Goal: Information Seeking & Learning: Compare options

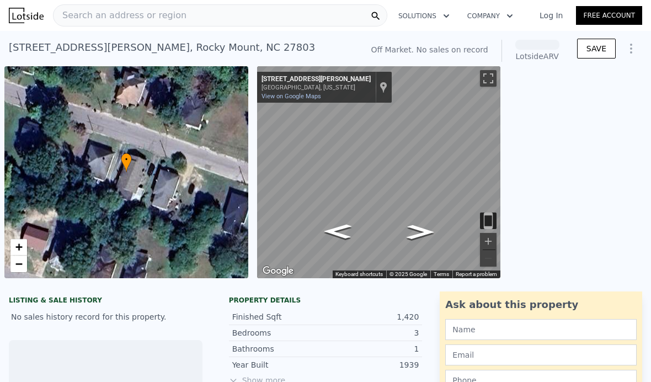
click at [83, 18] on span "Search an address or region" at bounding box center [120, 15] width 133 height 13
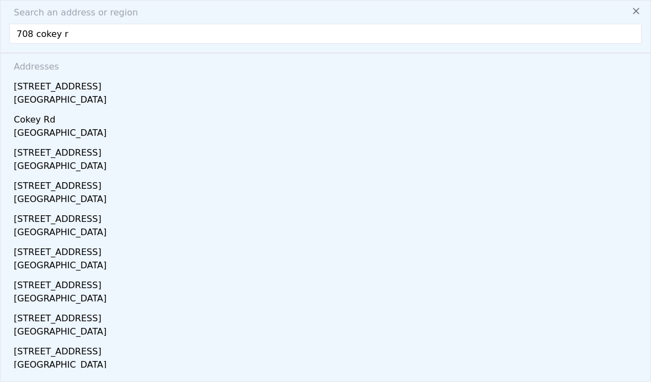
type input "[STREET_ADDRESS]"
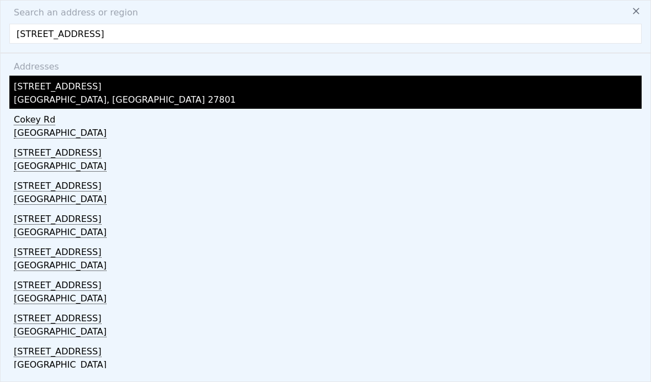
click at [33, 91] on div "[STREET_ADDRESS]" at bounding box center [328, 85] width 628 height 18
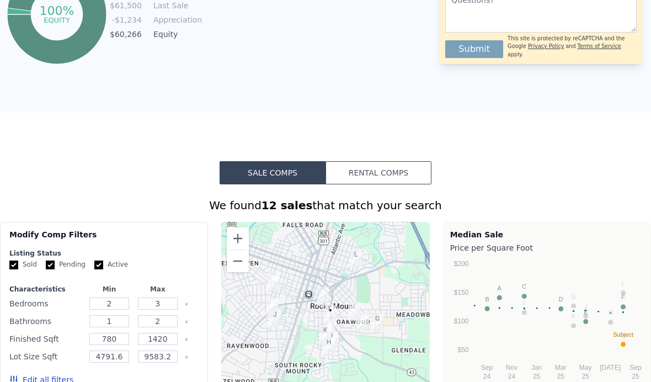
scroll to position [683, 0]
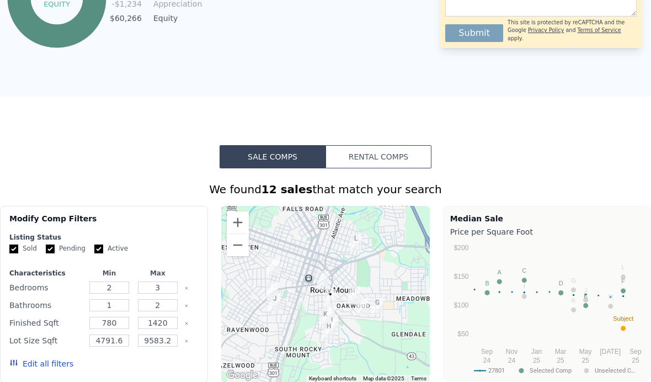
click at [402, 160] on button "Rental Comps" at bounding box center [379, 156] width 106 height 23
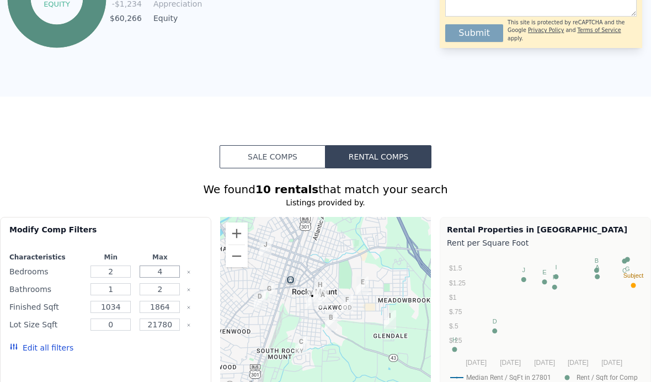
click at [165, 269] on input "4" at bounding box center [160, 272] width 40 height 12
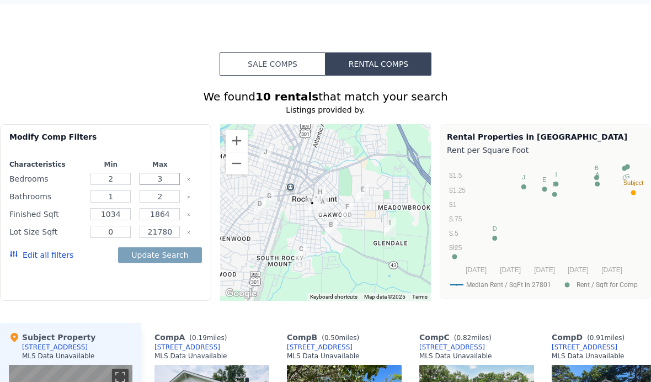
scroll to position [792, 0]
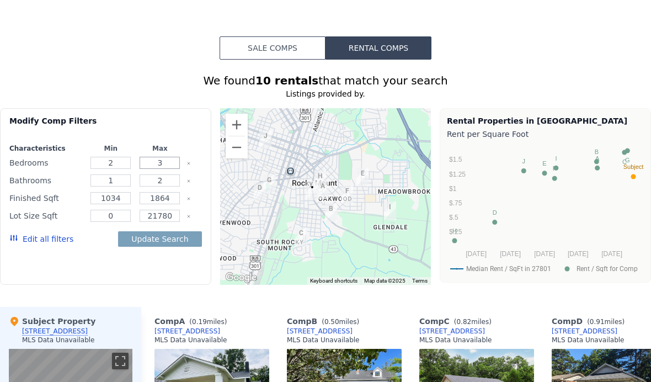
type input "3"
click at [84, 292] on div "Modify Comp Filters Characteristics Min Max Bedrooms 2 3 Bathrooms 1 2 Finished…" at bounding box center [105, 201] width 211 height 186
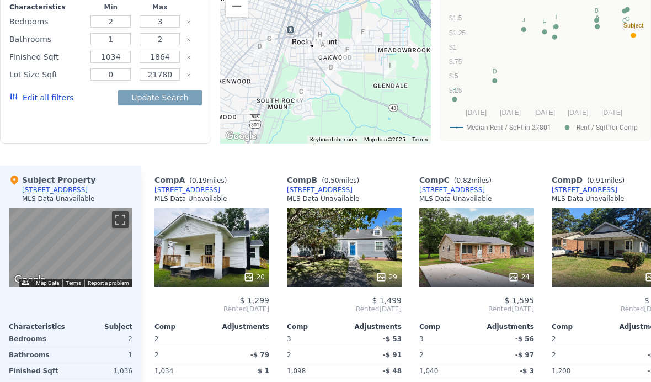
scroll to position [935, 0]
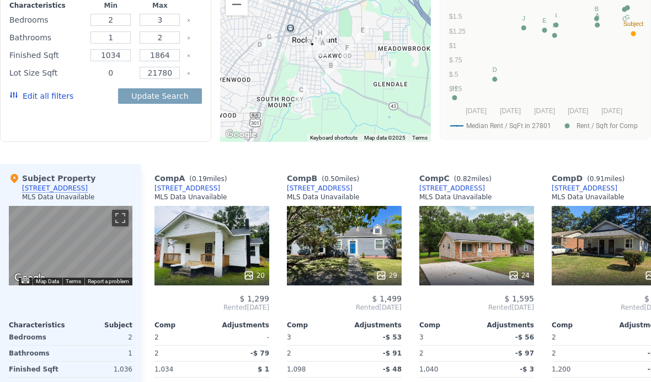
click at [118, 68] on input "0" at bounding box center [111, 73] width 40 height 12
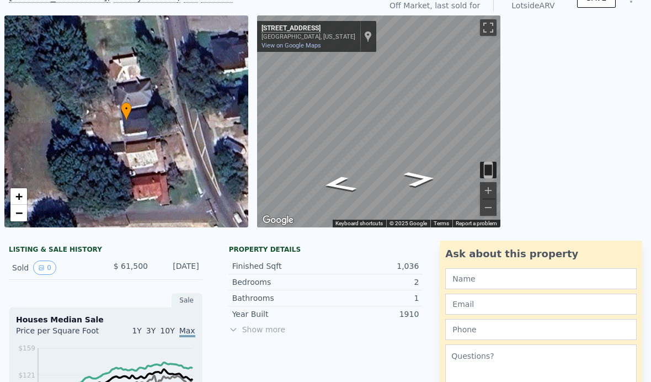
scroll to position [-12, 0]
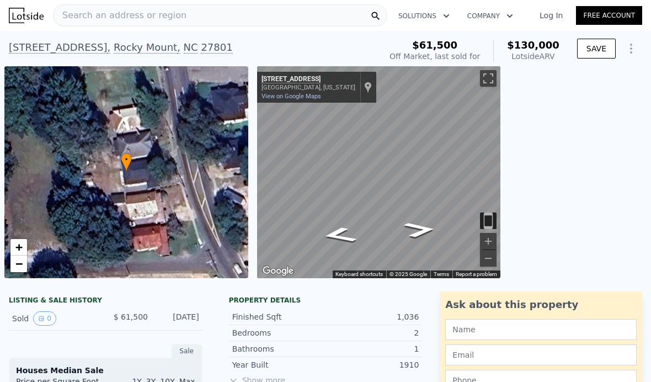
type input "4000"
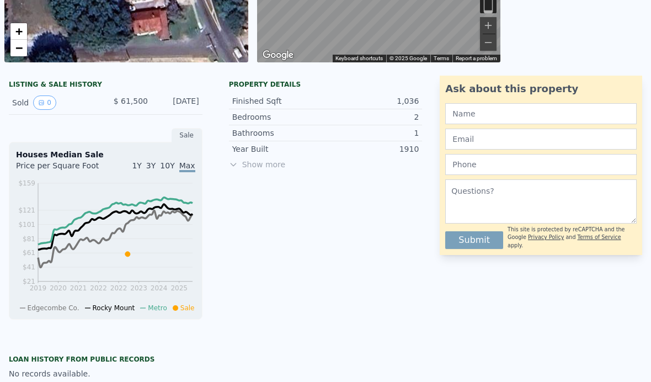
click at [274, 165] on span "Show more" at bounding box center [326, 164] width 194 height 11
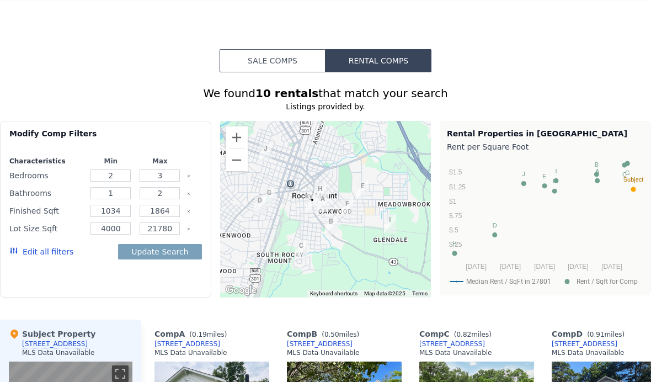
scroll to position [787, 0]
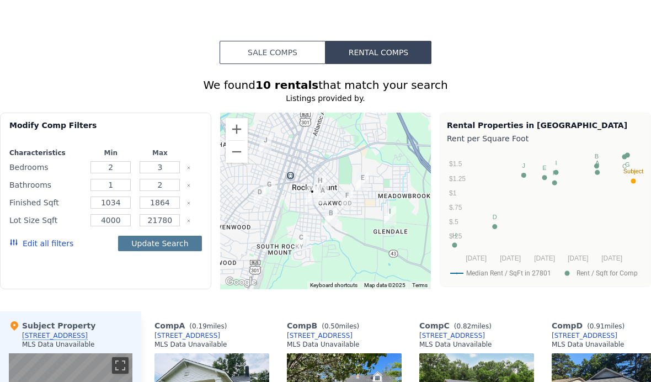
click at [124, 238] on button "Update Search" at bounding box center [159, 243] width 83 height 15
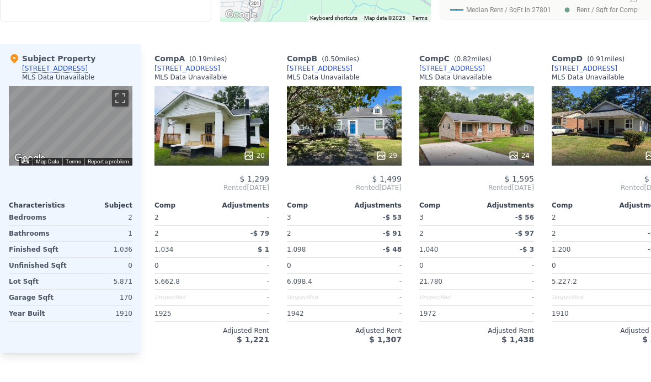
scroll to position [0, 0]
click at [241, 155] on div at bounding box center [212, 156] width 115 height 20
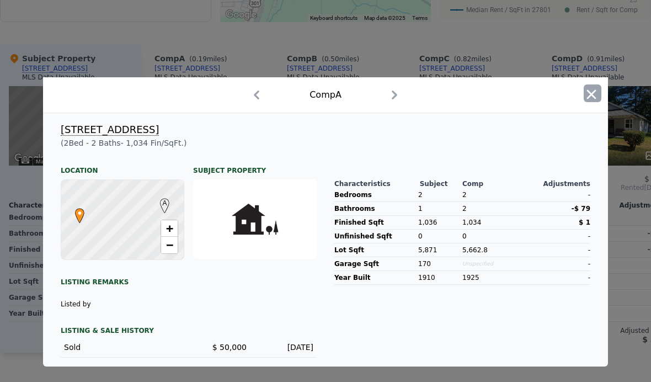
click at [592, 102] on icon "button" at bounding box center [591, 94] width 15 height 15
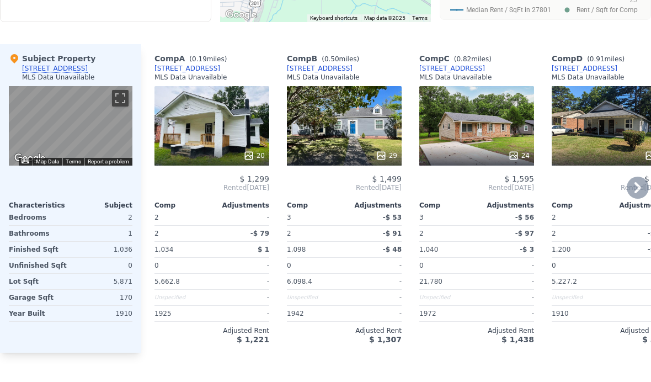
click at [258, 157] on div "20" at bounding box center [254, 155] width 22 height 11
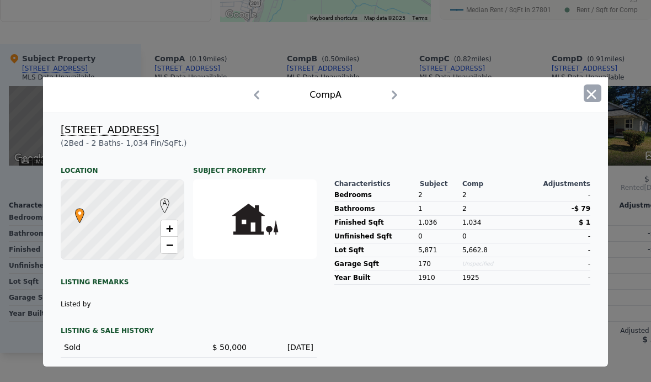
click at [589, 102] on icon "button" at bounding box center [591, 94] width 15 height 15
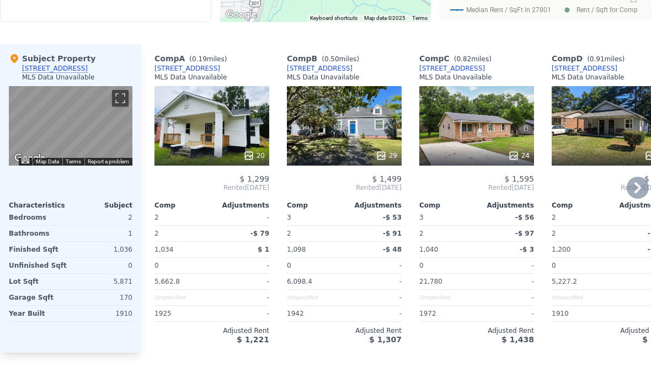
click at [202, 125] on div "20" at bounding box center [212, 126] width 115 height 80
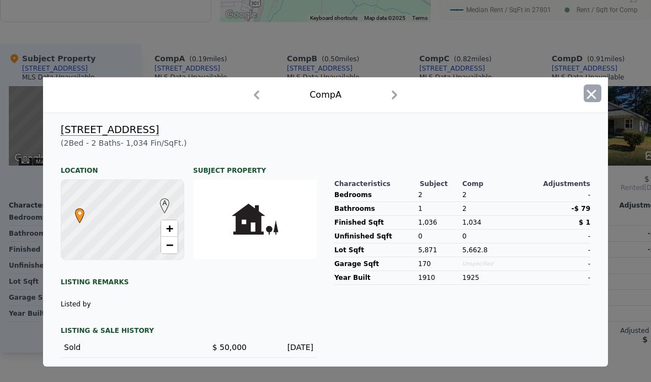
click at [585, 102] on icon "button" at bounding box center [591, 94] width 15 height 15
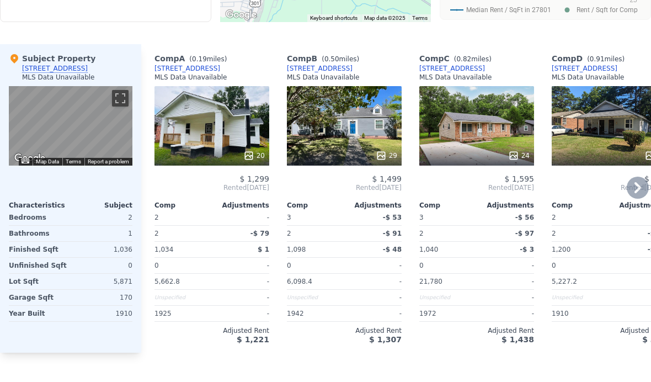
click at [183, 71] on div "[STREET_ADDRESS]" at bounding box center [188, 68] width 66 height 9
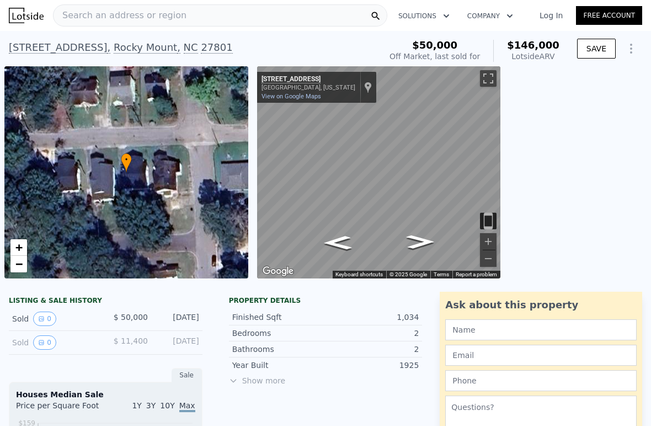
click at [613, 143] on div "← Move left → Move right ↑ Move up ↓ Move down + Zoom in - Zoom out [STREET_ADD…" at bounding box center [452, 172] width 390 height 212
click at [71, 25] on div "Search an address or region" at bounding box center [120, 15] width 133 height 21
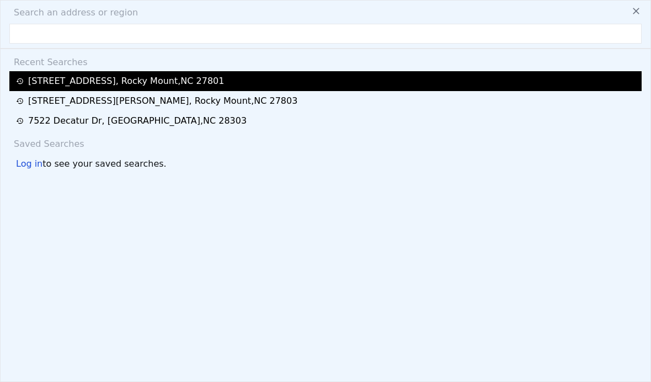
click at [153, 87] on div "708 Cokey Rd , Rocky Mount , NC 27801" at bounding box center [126, 81] width 196 height 13
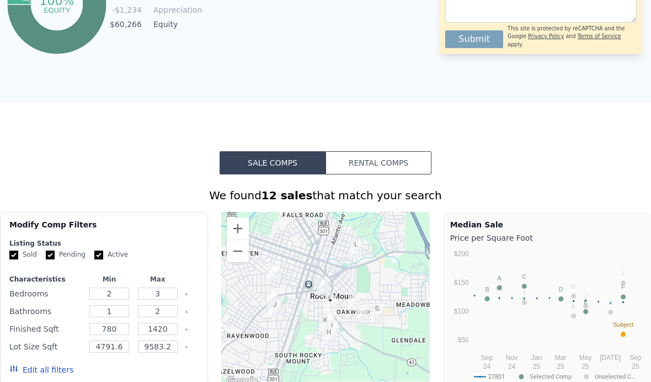
scroll to position [690, 0]
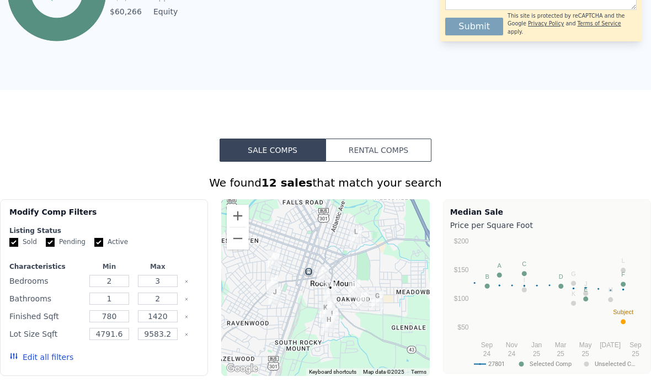
click at [409, 148] on button "Rental Comps" at bounding box center [379, 150] width 106 height 23
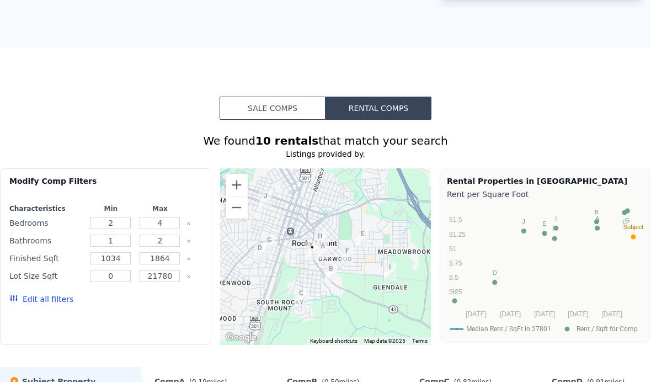
scroll to position [727, 0]
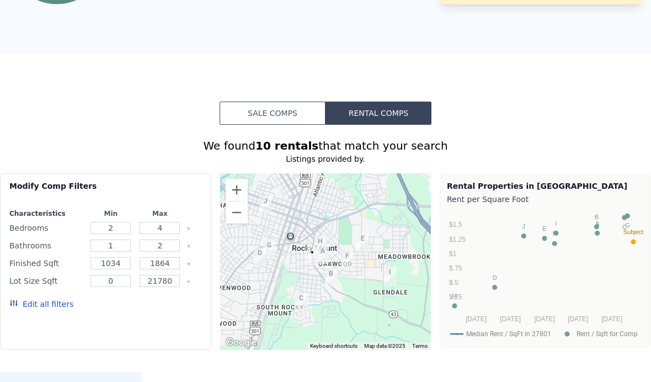
click at [291, 114] on button "Sale Comps" at bounding box center [273, 113] width 106 height 23
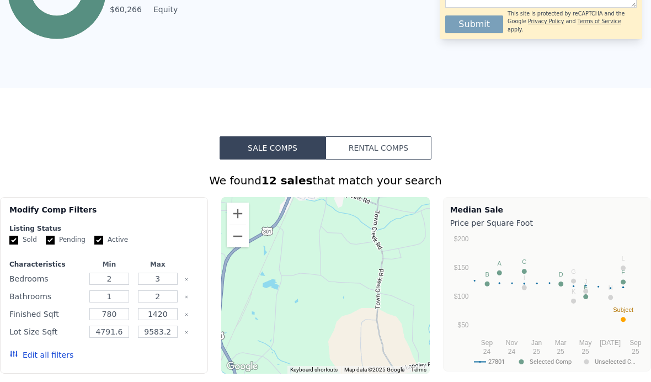
scroll to position [688, 0]
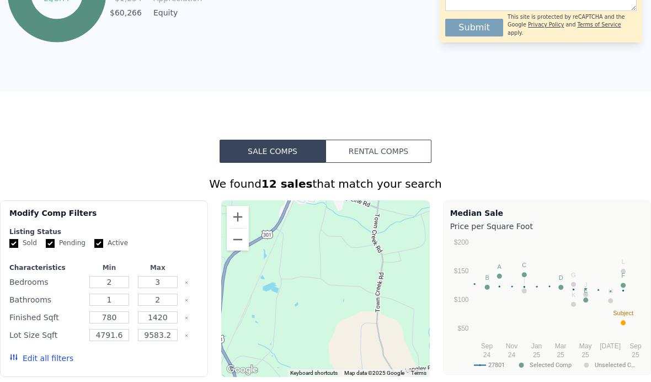
click at [374, 147] on button "Rental Comps" at bounding box center [379, 151] width 106 height 23
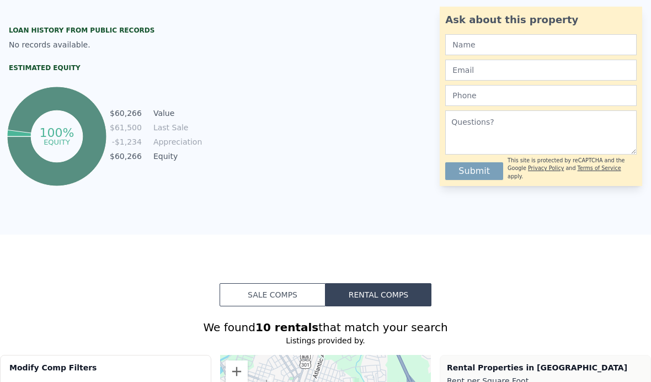
scroll to position [538, 0]
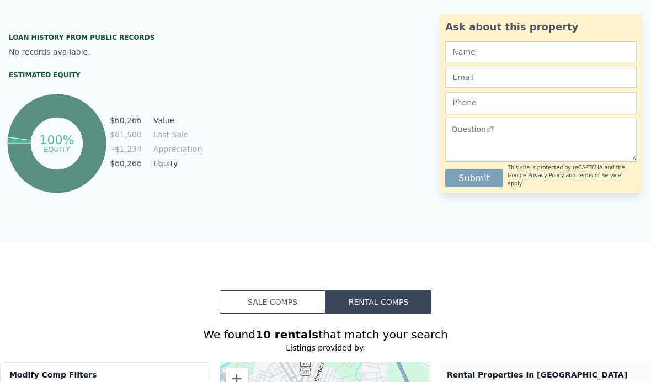
click at [298, 310] on button "Sale Comps" at bounding box center [273, 301] width 106 height 23
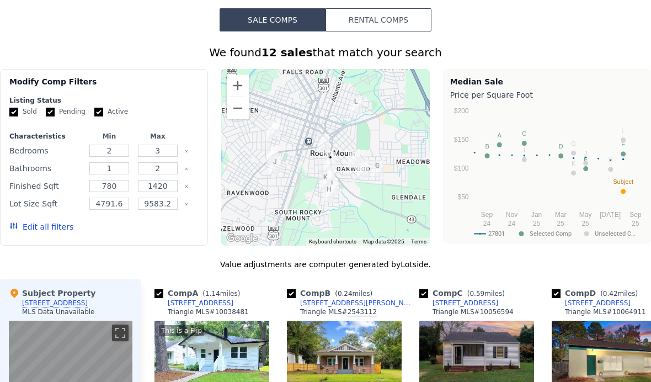
scroll to position [829, 0]
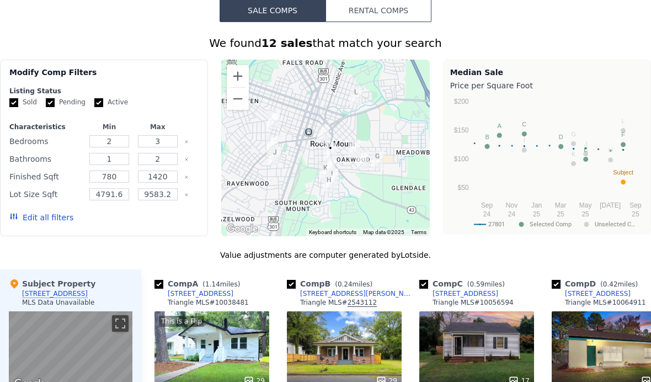
click at [386, 20] on button "Rental Comps" at bounding box center [379, 10] width 106 height 23
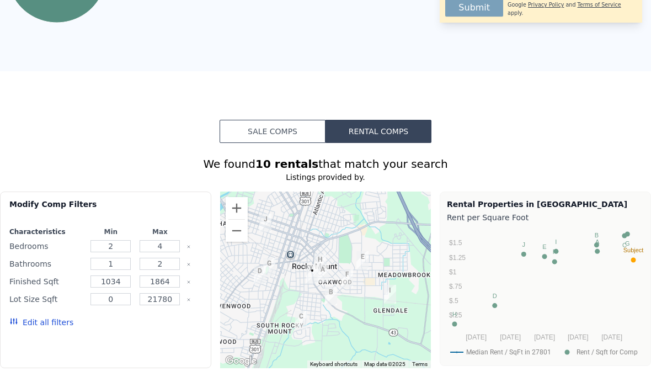
scroll to position [710, 0]
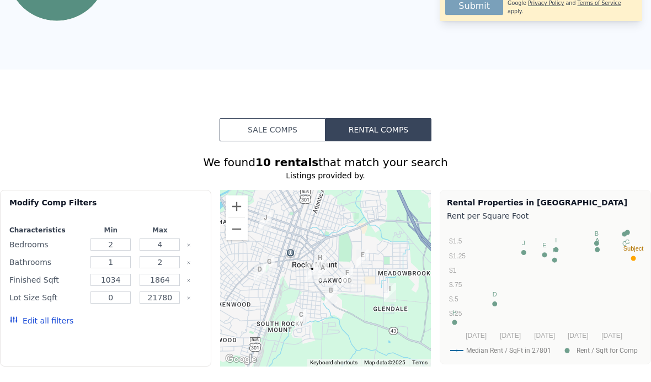
click at [288, 126] on button "Sale Comps" at bounding box center [273, 129] width 106 height 23
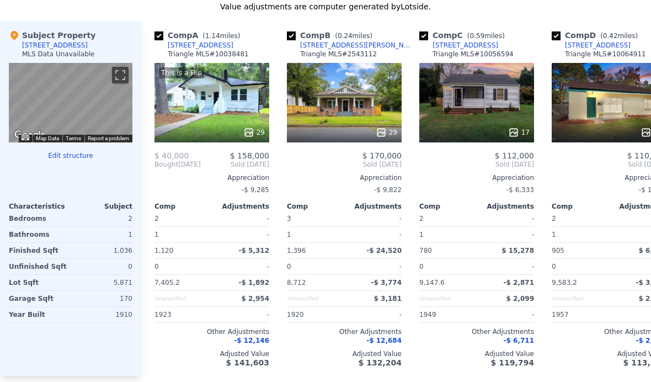
scroll to position [1078, 0]
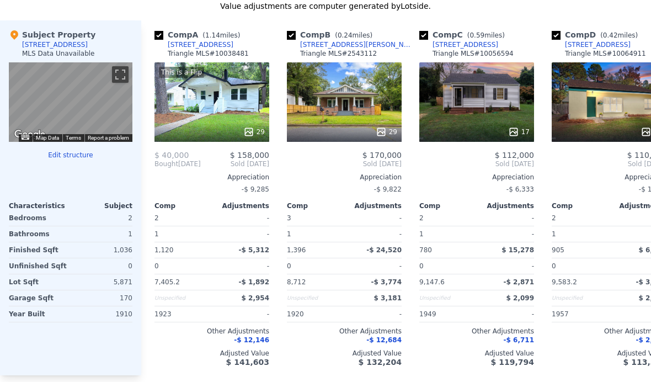
click at [468, 239] on div "1" at bounding box center [447, 233] width 55 height 15
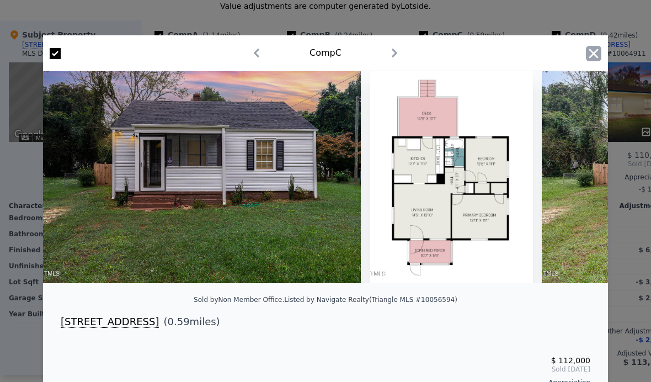
click at [590, 57] on icon "button" at bounding box center [593, 53] width 15 height 15
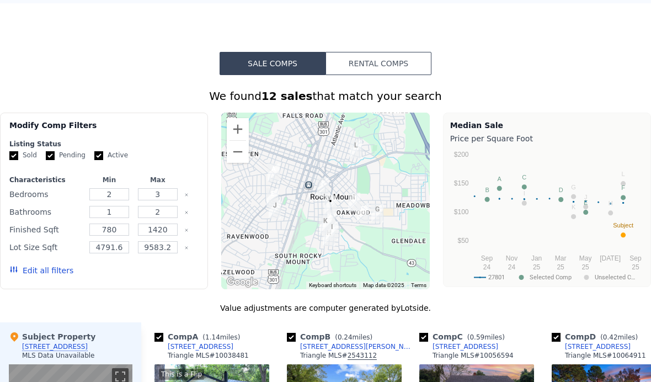
scroll to position [772, 0]
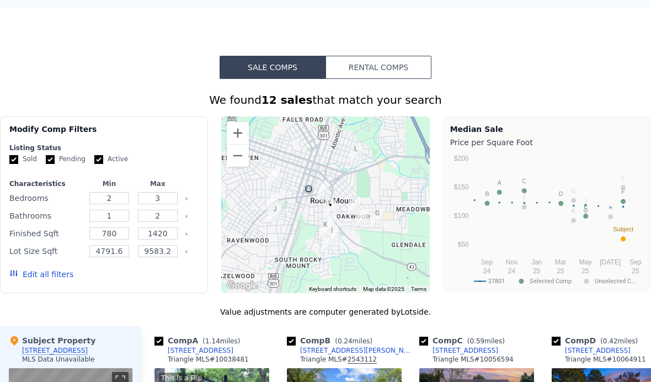
click at [400, 64] on button "Rental Comps" at bounding box center [379, 67] width 106 height 23
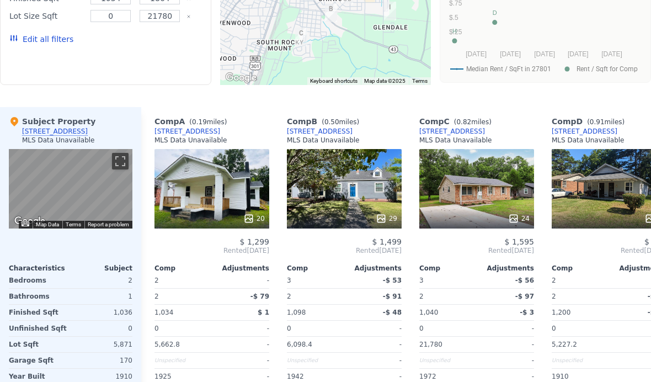
scroll to position [992, 0]
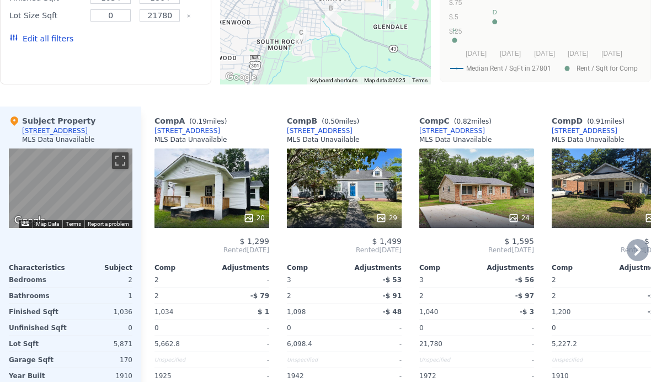
click at [260, 219] on div "20" at bounding box center [254, 218] width 22 height 11
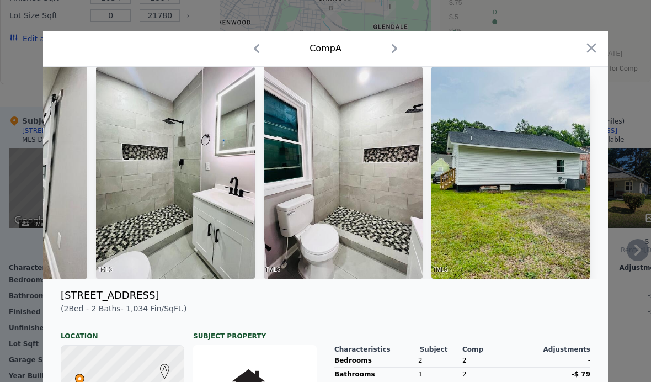
scroll to position [0, 4664]
click at [586, 50] on icon "button" at bounding box center [591, 47] width 15 height 15
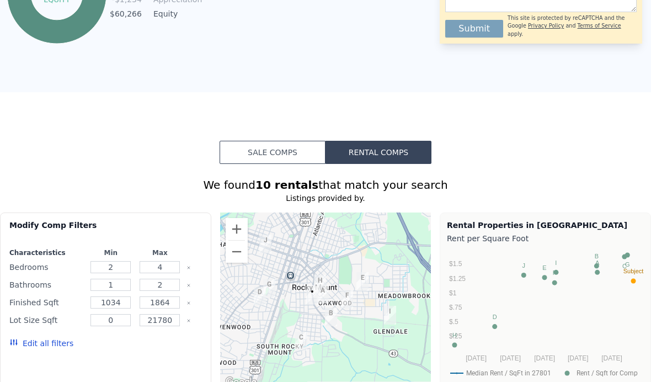
scroll to position [686, 0]
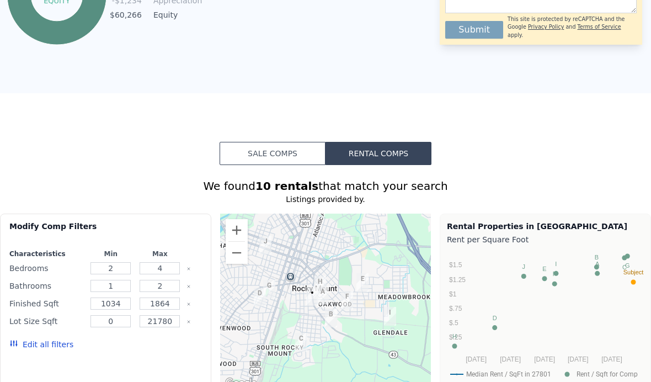
click at [294, 150] on button "Sale Comps" at bounding box center [273, 153] width 106 height 23
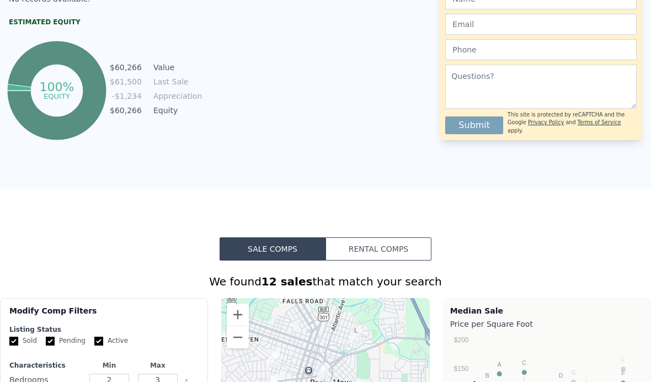
scroll to position [634, 0]
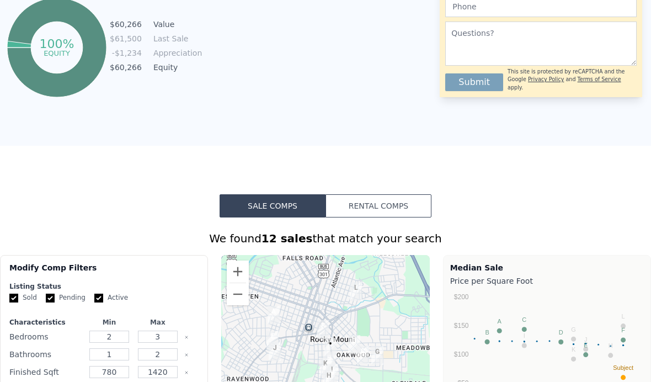
click at [385, 202] on button "Rental Comps" at bounding box center [379, 205] width 106 height 23
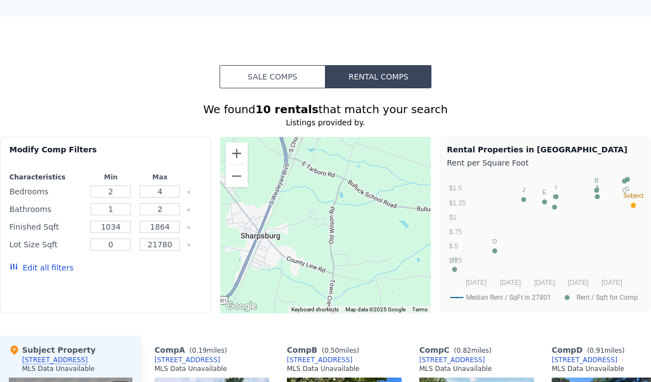
scroll to position [763, 0]
click at [283, 68] on button "Sale Comps" at bounding box center [273, 76] width 106 height 23
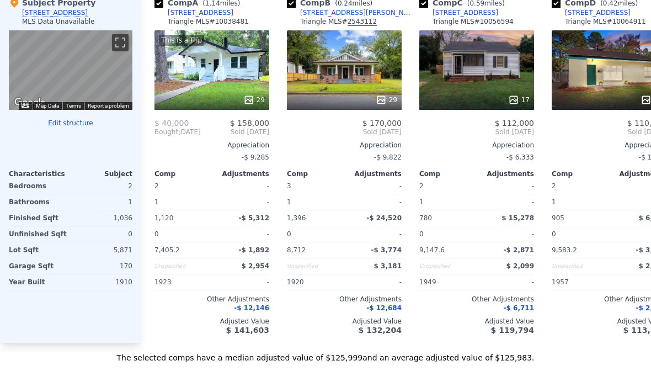
scroll to position [1109, 0]
